Goal: Transaction & Acquisition: Book appointment/travel/reservation

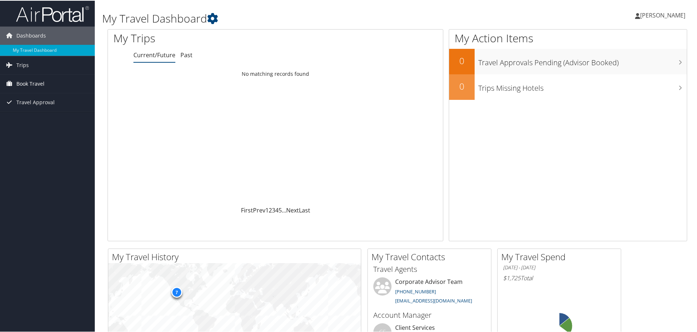
click at [34, 81] on span "Book Travel" at bounding box center [30, 83] width 28 height 18
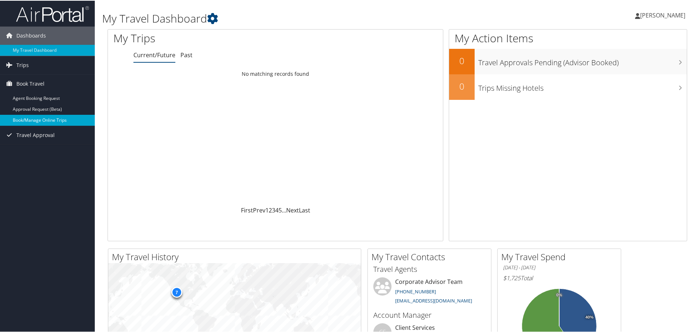
click at [46, 119] on link "Book/Manage Online Trips" at bounding box center [47, 119] width 95 height 11
